Goal: Task Accomplishment & Management: Use online tool/utility

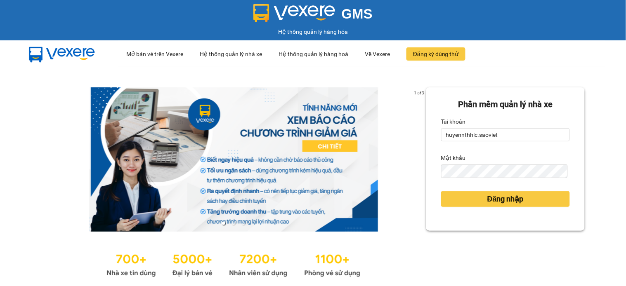
click at [520, 125] on div "Tài khoản" at bounding box center [505, 121] width 129 height 13
click at [520, 134] on input "huyennthhlc.saoviet" at bounding box center [505, 134] width 129 height 13
click at [520, 198] on button "Đăng nhập" at bounding box center [505, 199] width 129 height 16
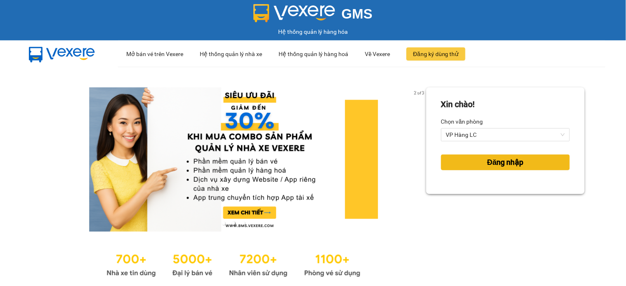
click at [509, 163] on span "Đăng nhập" at bounding box center [505, 163] width 36 height 12
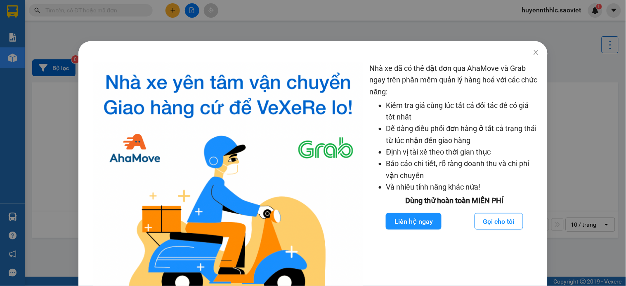
click at [180, 21] on div "Nhà xe đã có thể đặt đơn qua AhaMove và Grab ngay trên phần mềm quản lý hàng ho…" at bounding box center [313, 143] width 626 height 286
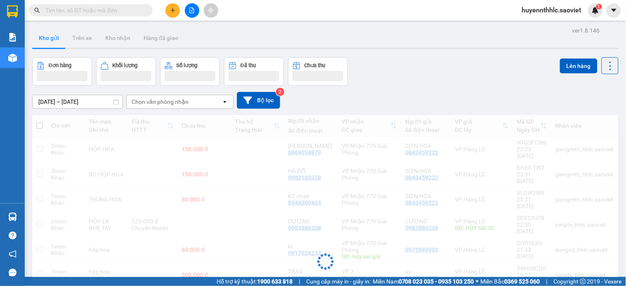
click at [171, 12] on body "Kết quả tìm kiếm ( 0 ) Bộ lọc No Data huyennthhlc.saoviet 1 Báo cáo 1B. Chi tiế…" at bounding box center [313, 143] width 626 height 286
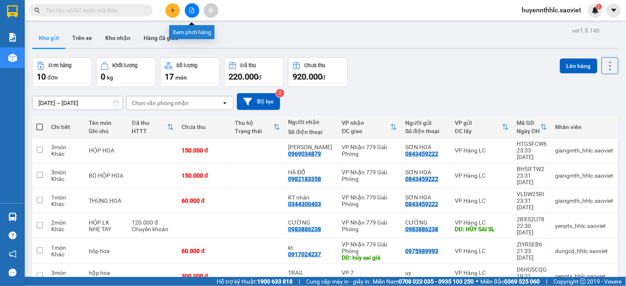
click at [189, 12] on icon "file-add" at bounding box center [192, 10] width 6 height 6
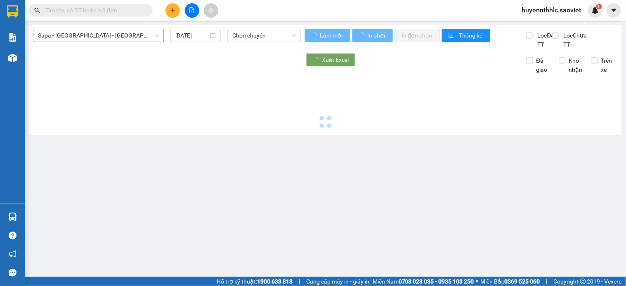
click at [131, 38] on span "Sapa - [GEOGRAPHIC_DATA] - [GEOGRAPHIC_DATA] ([GEOGRAPHIC_DATA])" at bounding box center [98, 35] width 121 height 12
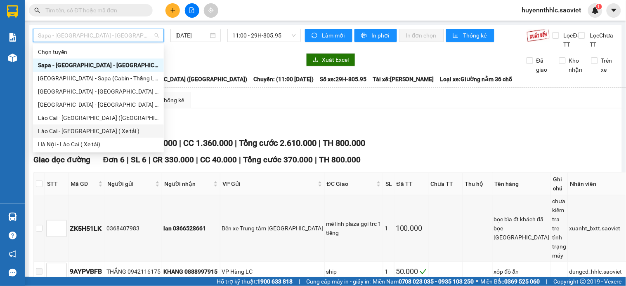
click at [101, 132] on div "Lào Cai - [GEOGRAPHIC_DATA] ( Xe tải )" at bounding box center [98, 131] width 121 height 9
type input "[DATE]"
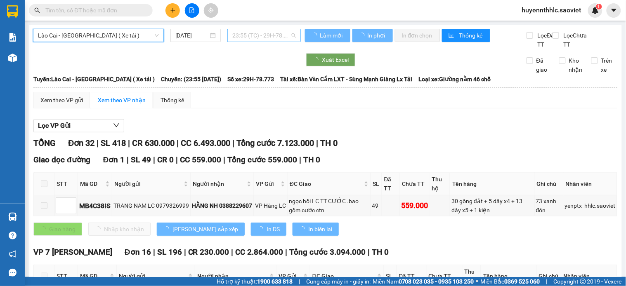
click at [259, 34] on span "23:55 (TC) - 29H-78.773" at bounding box center [264, 35] width 64 height 12
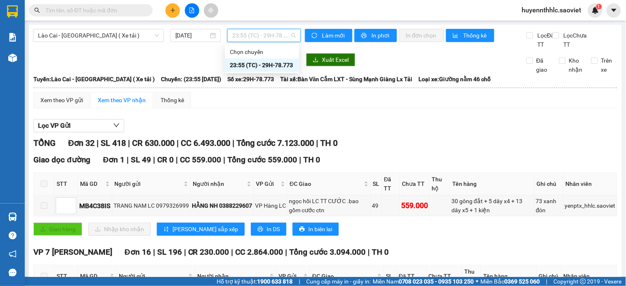
click at [262, 64] on div "23:55 (TC) - 29H-78.773" at bounding box center [262, 65] width 64 height 9
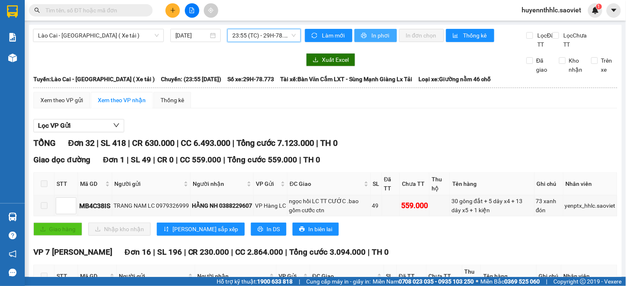
click at [371, 35] on span "In phơi" at bounding box center [380, 35] width 19 height 9
click at [359, 31] on button "In phơi" at bounding box center [375, 35] width 43 height 13
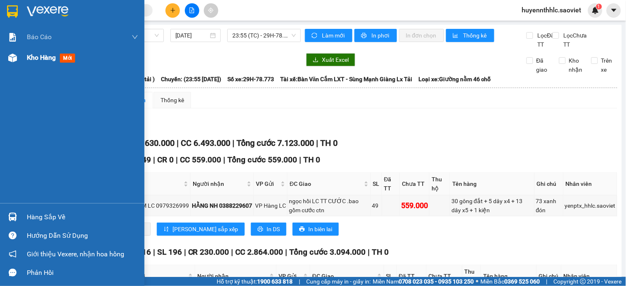
click at [36, 54] on span "Kho hàng" at bounding box center [41, 58] width 29 height 8
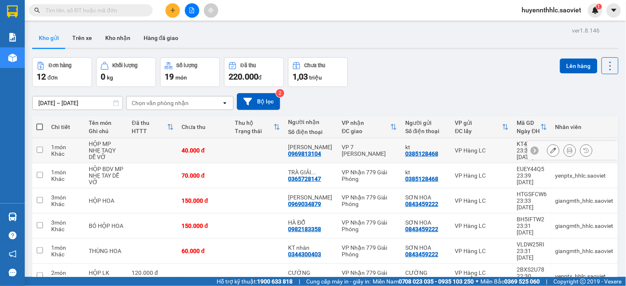
click at [241, 152] on td at bounding box center [257, 150] width 53 height 25
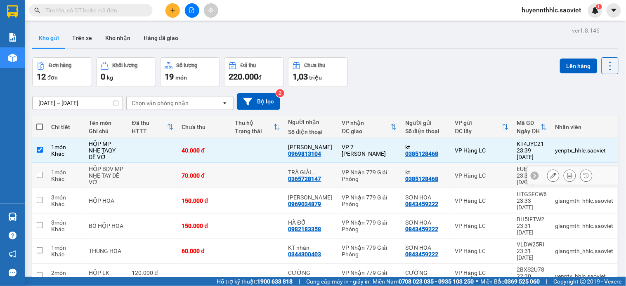
click at [237, 168] on td at bounding box center [257, 175] width 53 height 25
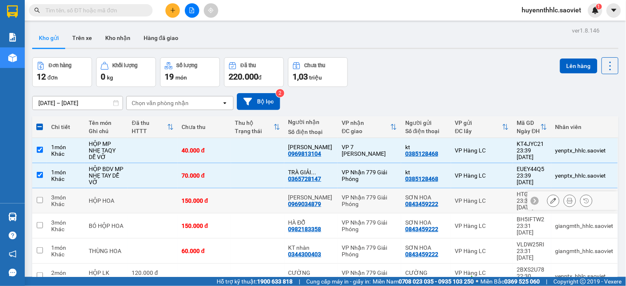
click at [248, 194] on td at bounding box center [257, 201] width 53 height 25
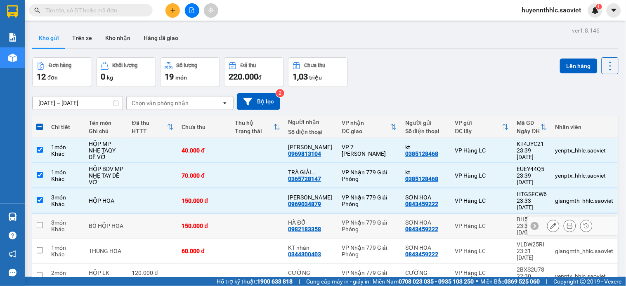
click at [245, 215] on td at bounding box center [257, 226] width 53 height 25
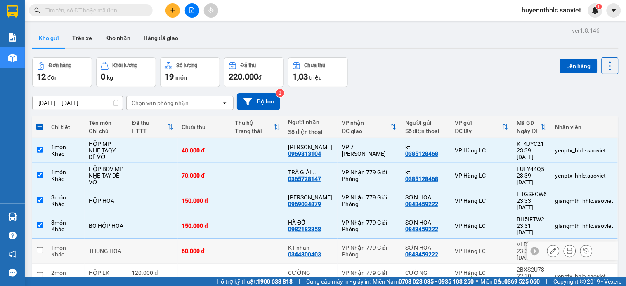
drag, startPoint x: 246, startPoint y: 243, endPoint x: 246, endPoint y: 248, distance: 5.0
click at [246, 245] on tbody "1 món Khác HỘP MP NHẸ TAQY DỄ VỠ 40.000 đ MINH ĐỨC 0969813104 VP 7 [PERSON_NAME…" at bounding box center [325, 267] width 586 height 258
click at [258, 239] on td at bounding box center [257, 251] width 53 height 25
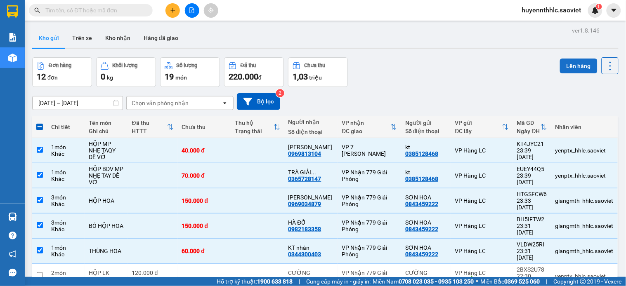
click at [570, 71] on button "Lên hàng" at bounding box center [579, 66] width 38 height 15
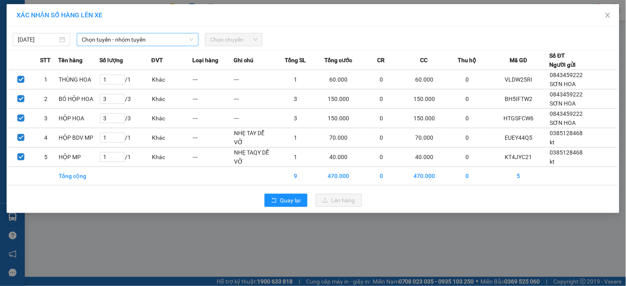
click at [142, 35] on span "Chọn tuyến - nhóm tuyến" at bounding box center [138, 39] width 112 height 12
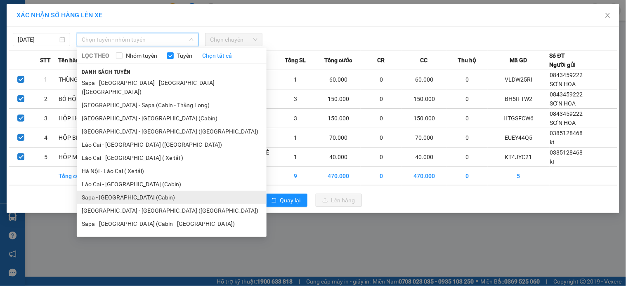
click at [135, 191] on li "Sapa - [GEOGRAPHIC_DATA] (Cabin)" at bounding box center [172, 197] width 190 height 13
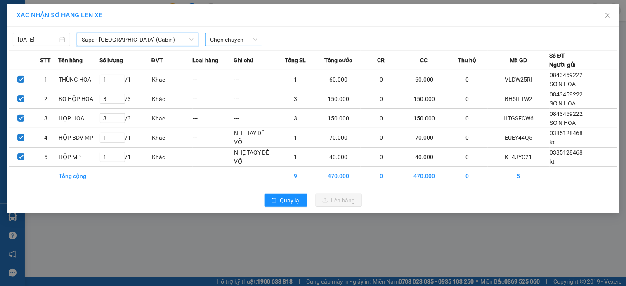
click at [240, 34] on span "Chọn chuyến" at bounding box center [233, 39] width 47 height 12
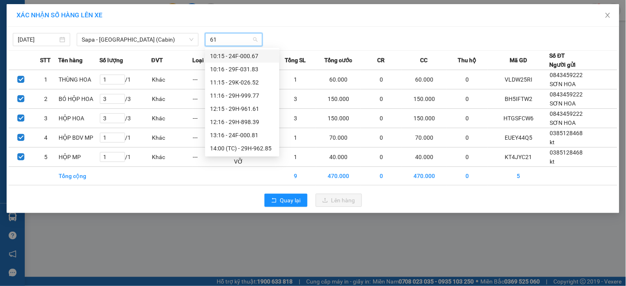
type input "615"
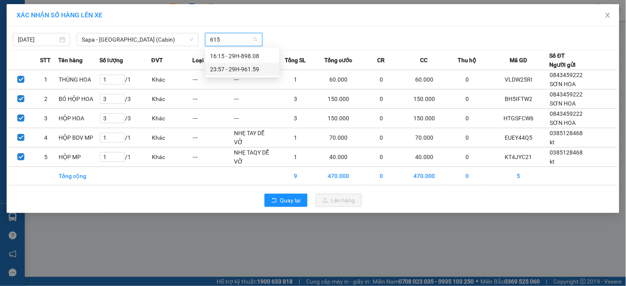
click at [237, 69] on div "23:57 - 29H-961.59" at bounding box center [242, 69] width 64 height 9
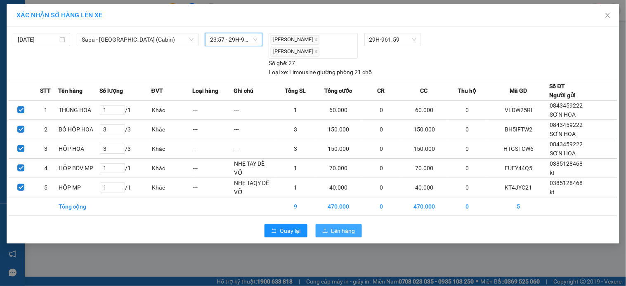
click at [348, 230] on span "Lên hàng" at bounding box center [343, 231] width 24 height 9
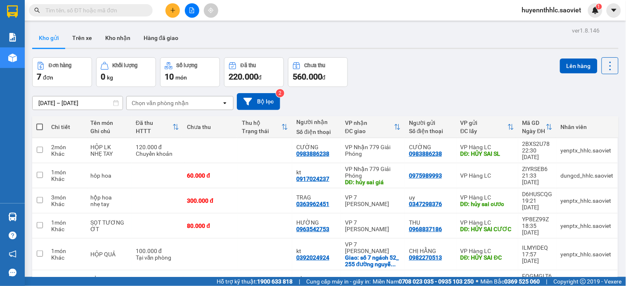
click at [137, 9] on input "text" at bounding box center [93, 10] width 97 height 9
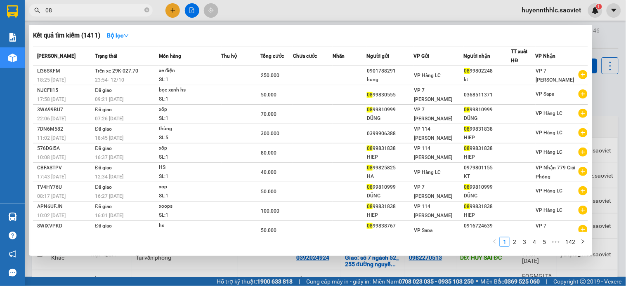
type input "0"
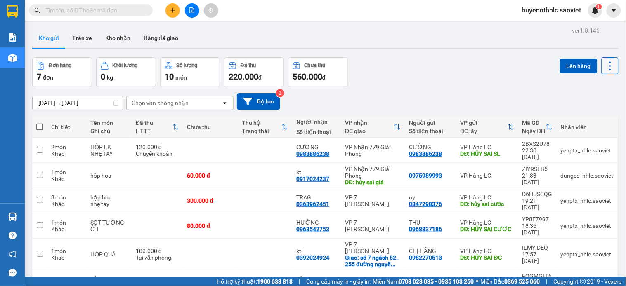
click at [605, 64] on icon at bounding box center [611, 66] width 12 height 12
click at [586, 118] on span "Làm mới" at bounding box center [590, 118] width 23 height 8
click at [605, 67] on icon at bounding box center [611, 66] width 12 height 12
click at [582, 117] on span "Làm mới" at bounding box center [590, 118] width 23 height 8
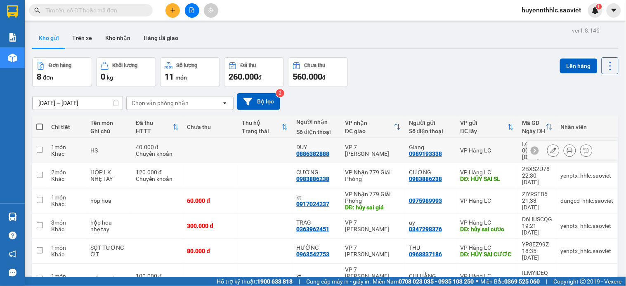
click at [374, 154] on td "VP 7 Phạm Văn Đồng" at bounding box center [373, 150] width 64 height 25
checkbox input "true"
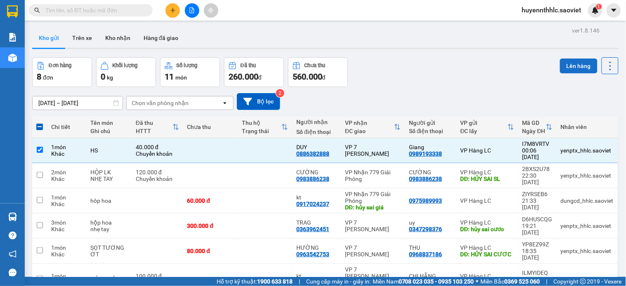
click at [568, 69] on button "Lên hàng" at bounding box center [579, 66] width 38 height 15
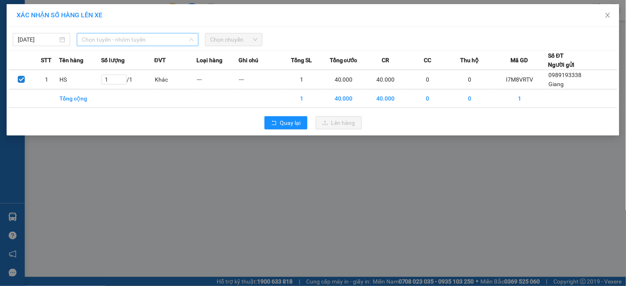
click at [102, 36] on span "Chọn tuyến - nhóm tuyến" at bounding box center [138, 39] width 112 height 12
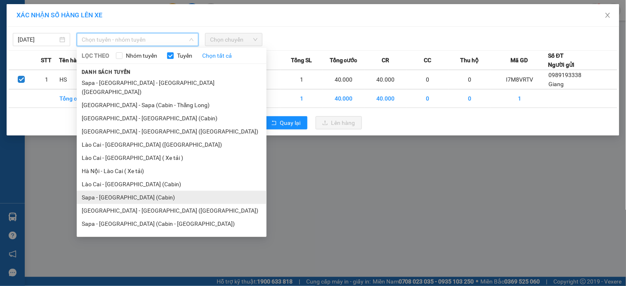
click at [123, 191] on li "Sapa - [GEOGRAPHIC_DATA] (Cabin)" at bounding box center [172, 197] width 190 height 13
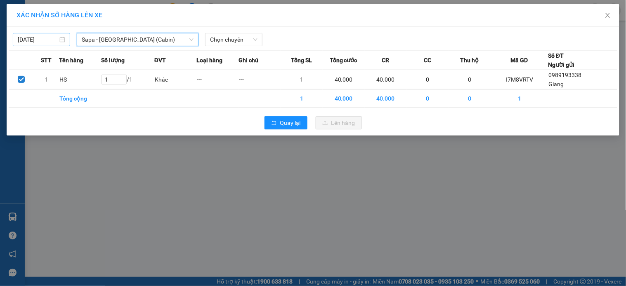
click at [56, 40] on body "Kết quả tìm kiếm ( 0 ) Bộ lọc No Data huyennthhlc.saoviet 1 Báo cáo 1B. Chi tiế…" at bounding box center [313, 143] width 626 height 286
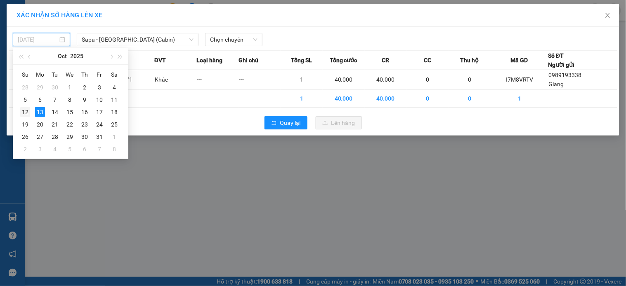
click at [26, 112] on div "12" at bounding box center [25, 112] width 10 height 10
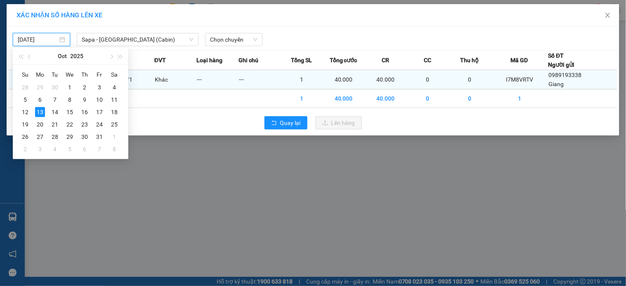
type input "[DATE]"
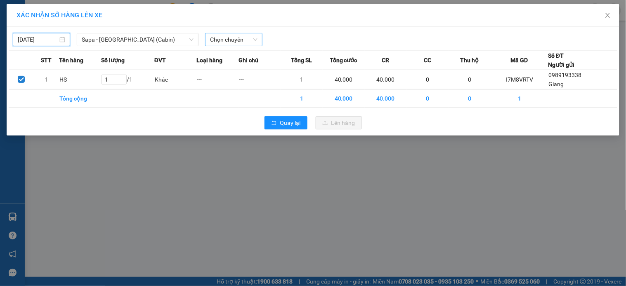
click at [237, 43] on span "Chọn chuyến" at bounding box center [233, 39] width 47 height 12
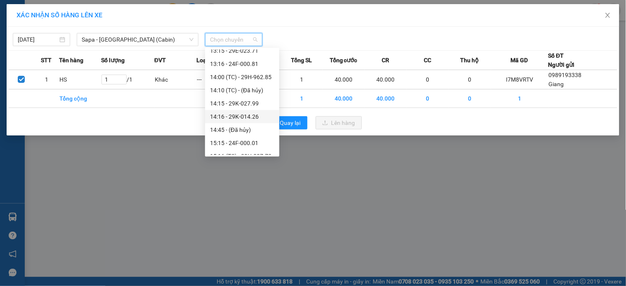
scroll to position [330, 0]
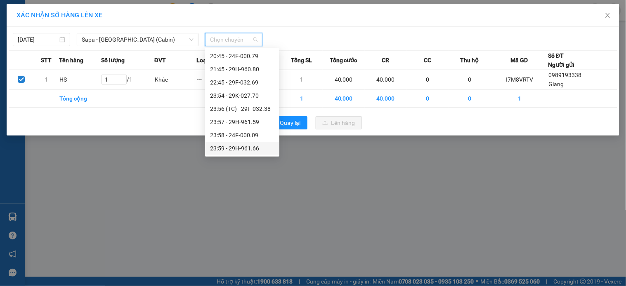
click at [257, 147] on div "23:59 - 29H-961.66" at bounding box center [242, 148] width 64 height 9
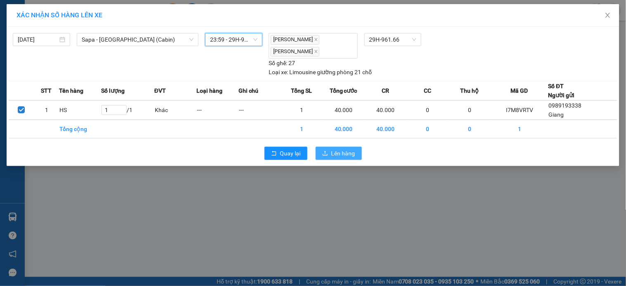
click at [345, 149] on span "Lên hàng" at bounding box center [343, 153] width 24 height 9
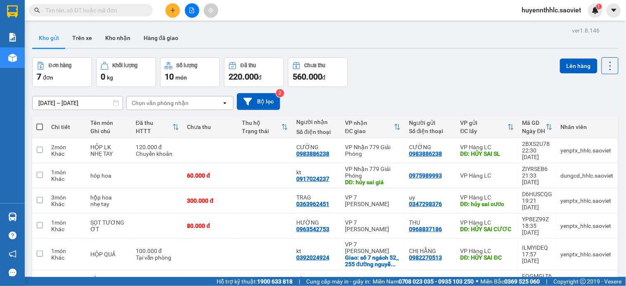
click at [567, 9] on span "huyennthhlc.saoviet" at bounding box center [551, 10] width 73 height 10
click at [495, 73] on div "Đơn hàng 7 đơn Khối lượng 0 kg Số lượng 10 món Đã thu 220.000 đ Chưa thu 560.00…" at bounding box center [325, 72] width 586 height 30
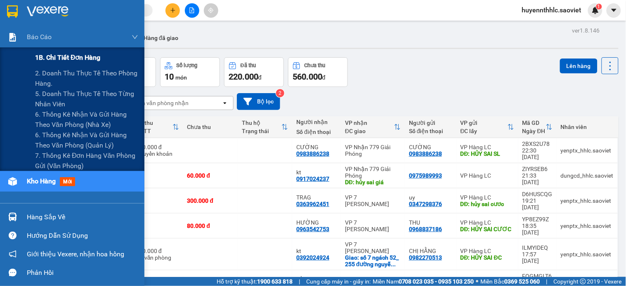
click at [70, 59] on span "1B. Chi tiết đơn hàng" at bounding box center [68, 57] width 66 height 10
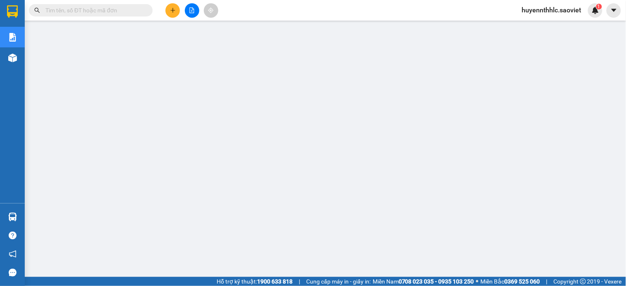
click at [555, 14] on span "huyennthhlc.saoviet" at bounding box center [551, 10] width 73 height 10
click at [547, 21] on span "Đăng xuất" at bounding box center [556, 25] width 55 height 9
